Goal: Obtain resource: Download file/media

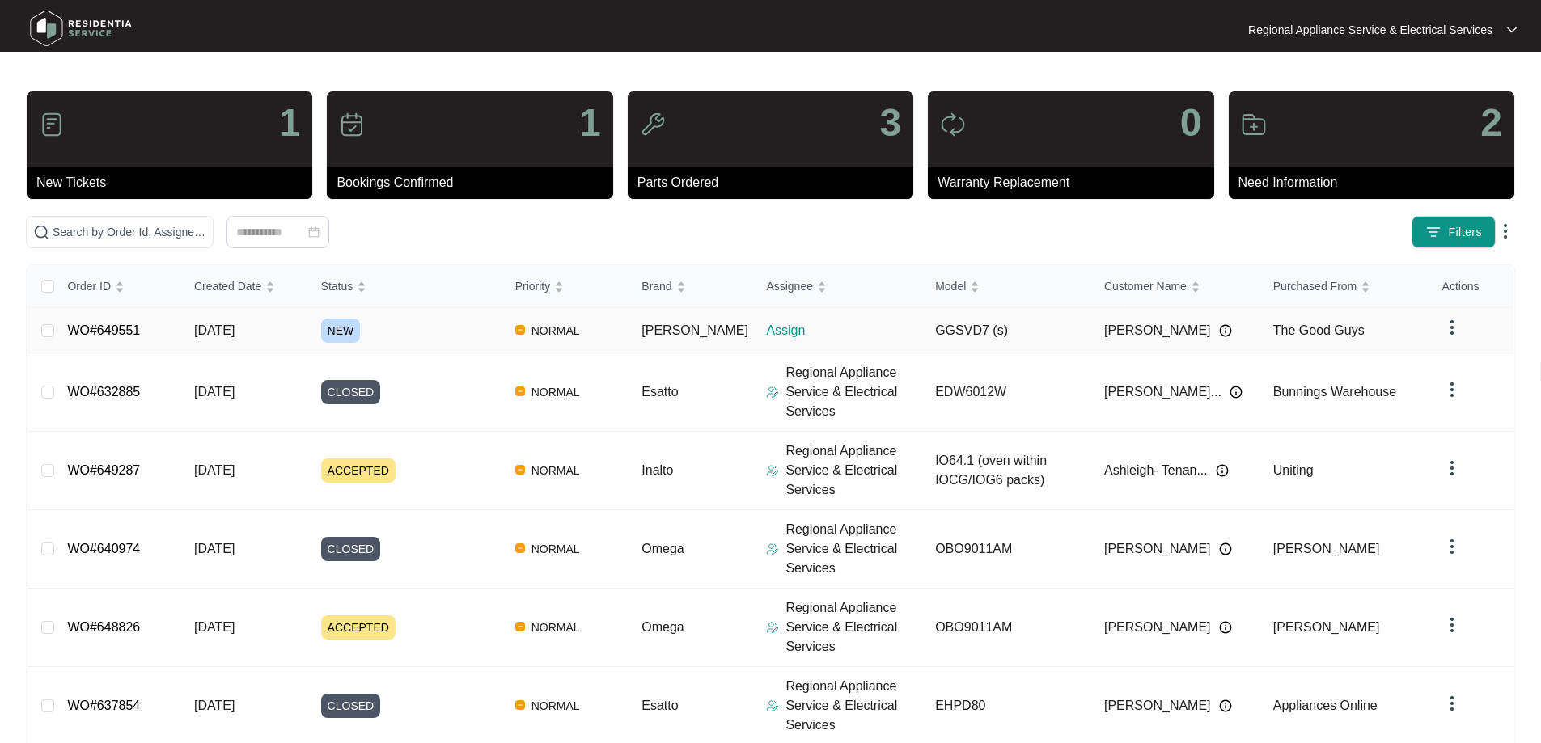
click at [352, 331] on span "NEW" at bounding box center [341, 331] width 40 height 24
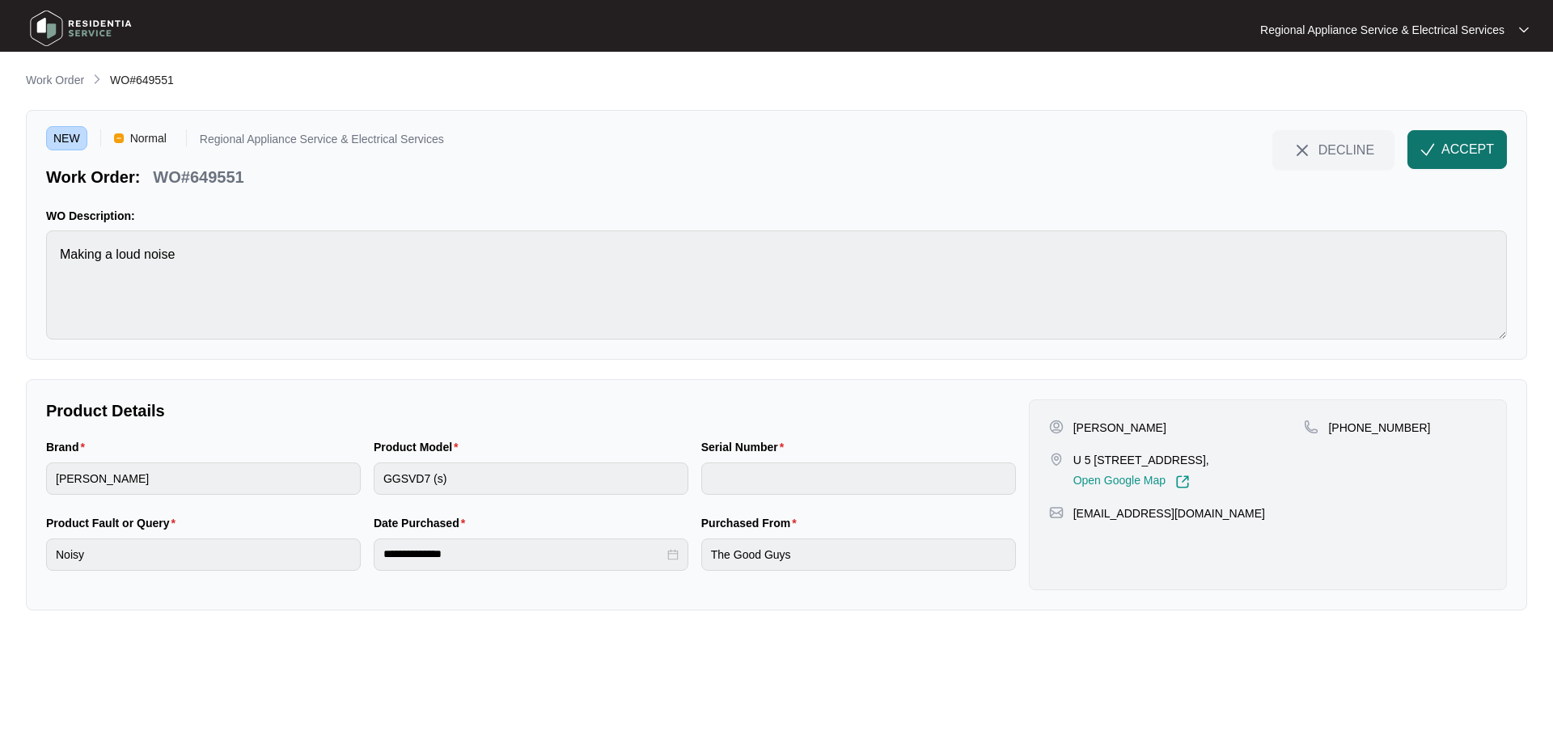
click at [1454, 143] on span "ACCEPT" at bounding box center [1468, 149] width 53 height 19
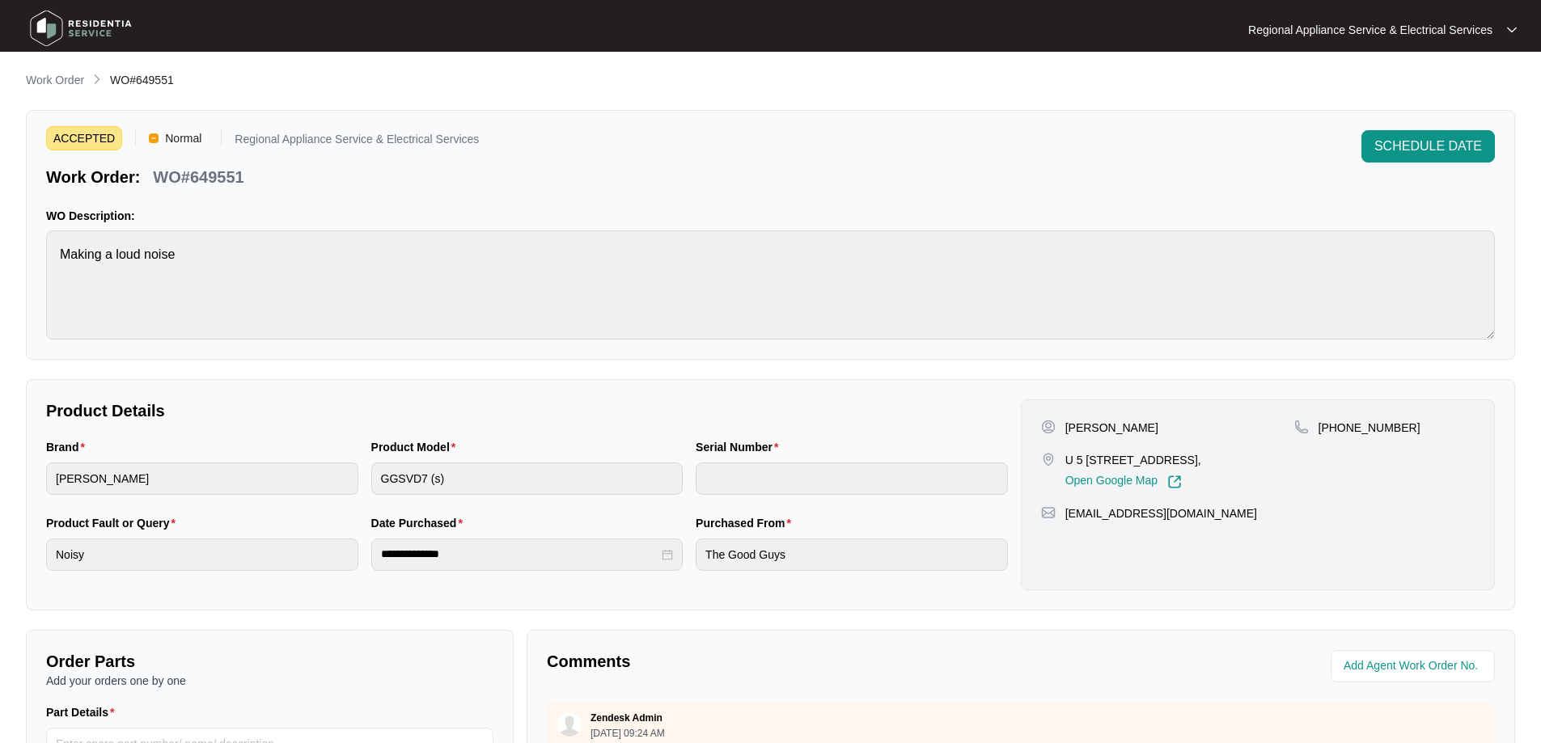
scroll to position [330, 0]
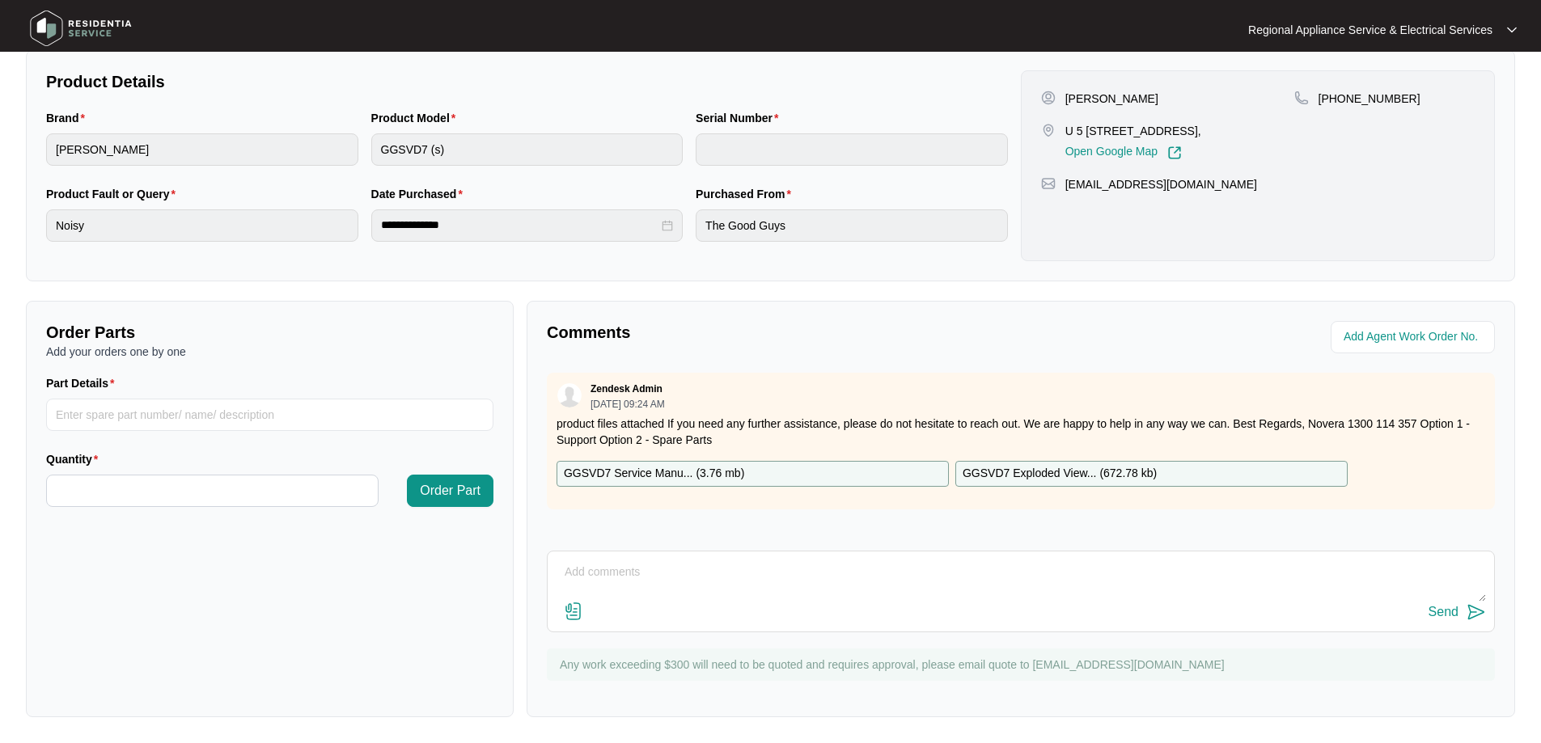
click at [669, 474] on p "GGSVD7 Service Manu... ( 3.76 mb )" at bounding box center [654, 474] width 180 height 18
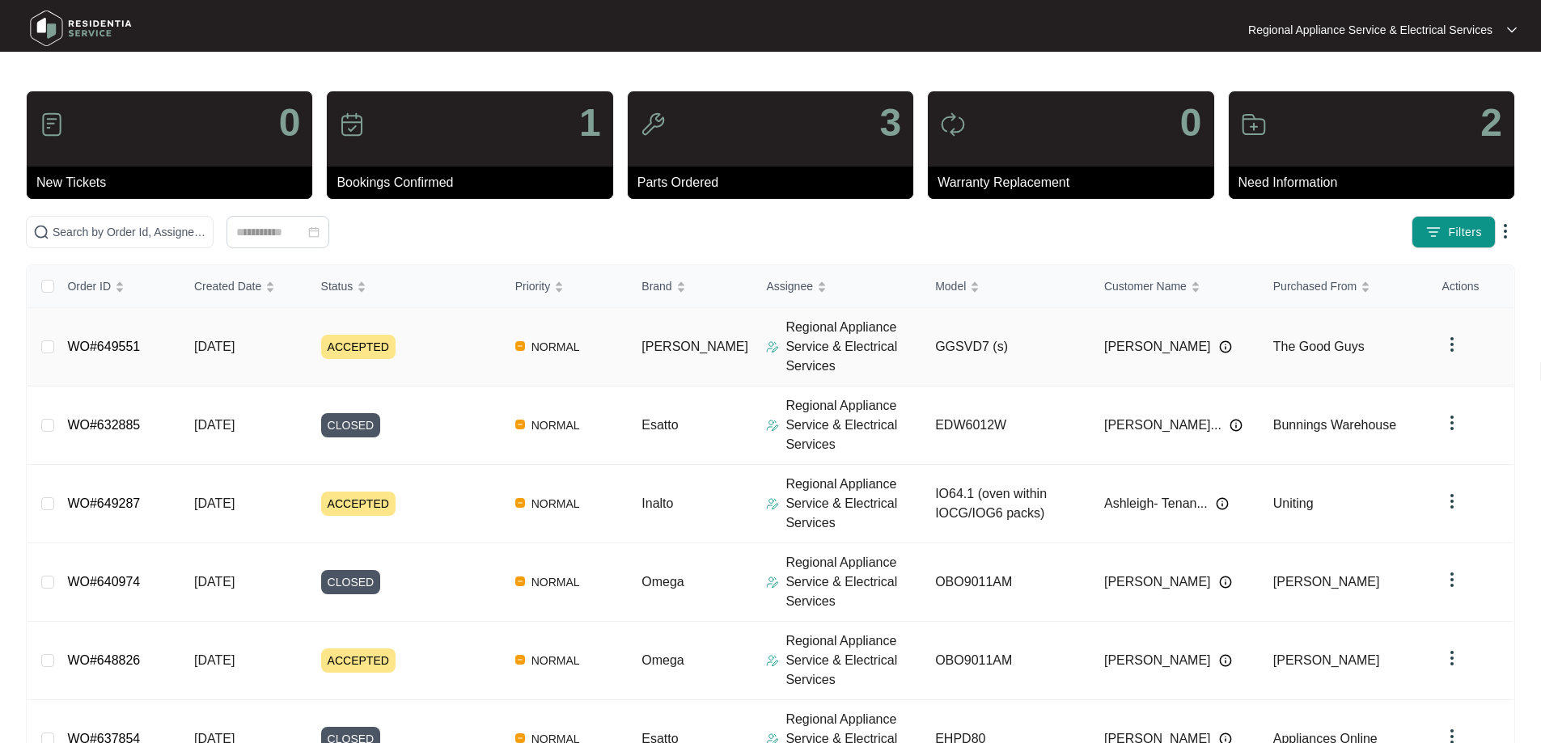
click at [587, 349] on span "NORMAL" at bounding box center [555, 346] width 61 height 19
